Goal: Task Accomplishment & Management: Use online tool/utility

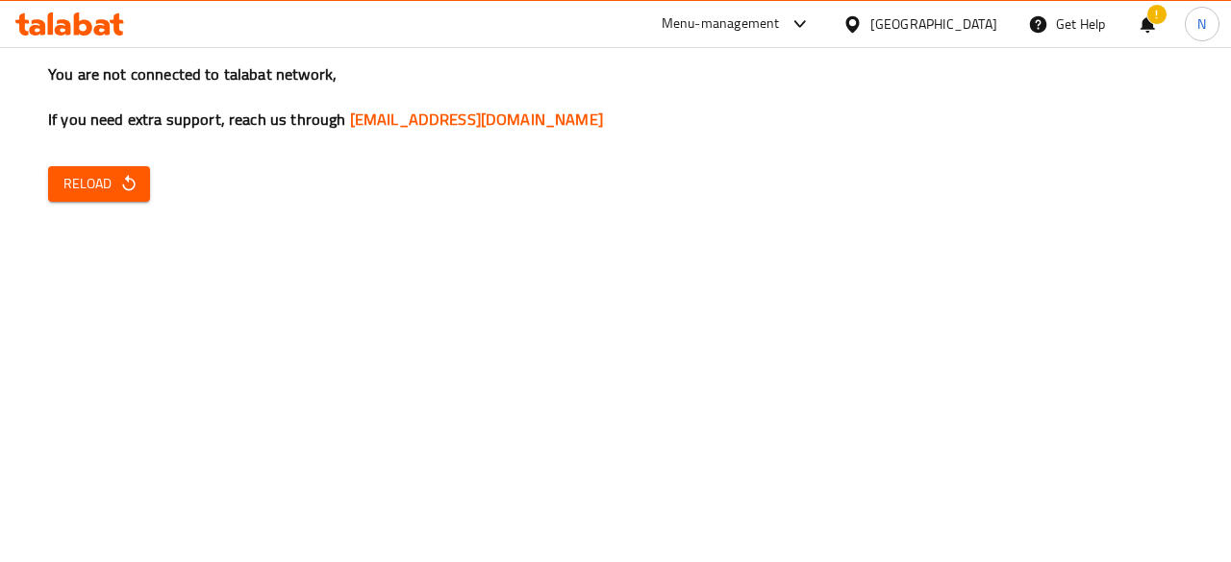
click at [123, 186] on icon "button" at bounding box center [128, 183] width 19 height 19
click at [101, 188] on span "Reload" at bounding box center [98, 184] width 71 height 24
click at [79, 179] on span "Reload" at bounding box center [98, 184] width 71 height 24
